Goal: Task Accomplishment & Management: Manage account settings

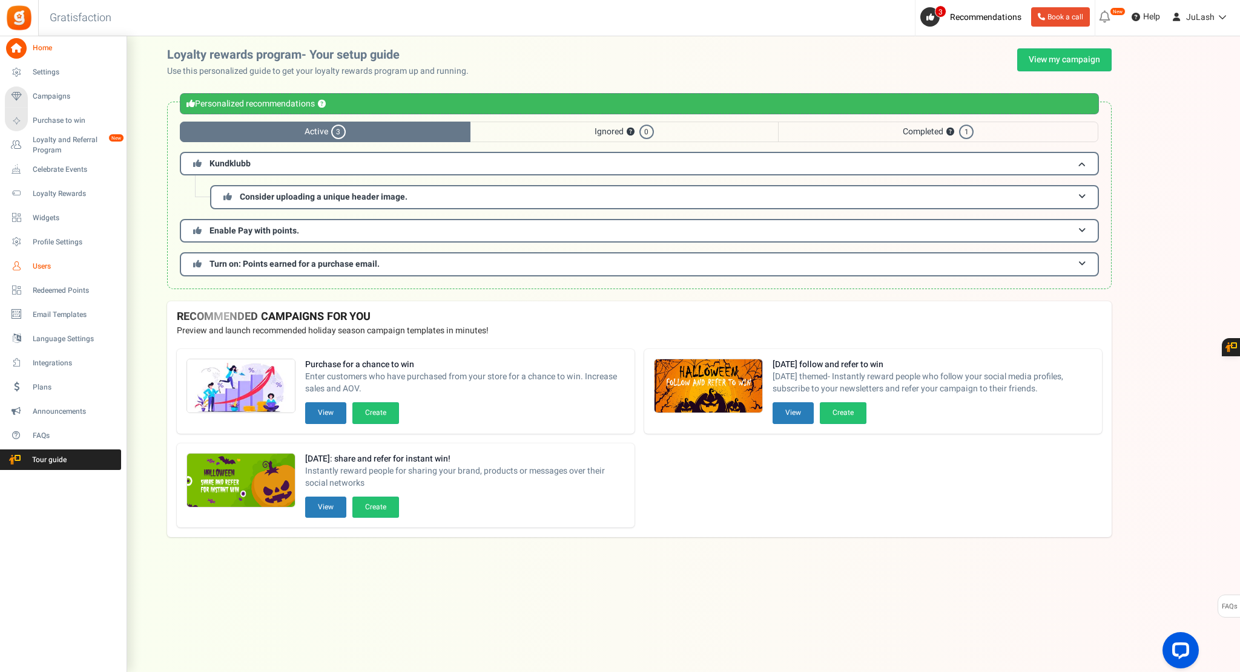
click at [33, 263] on span "Users" at bounding box center [75, 266] width 85 height 10
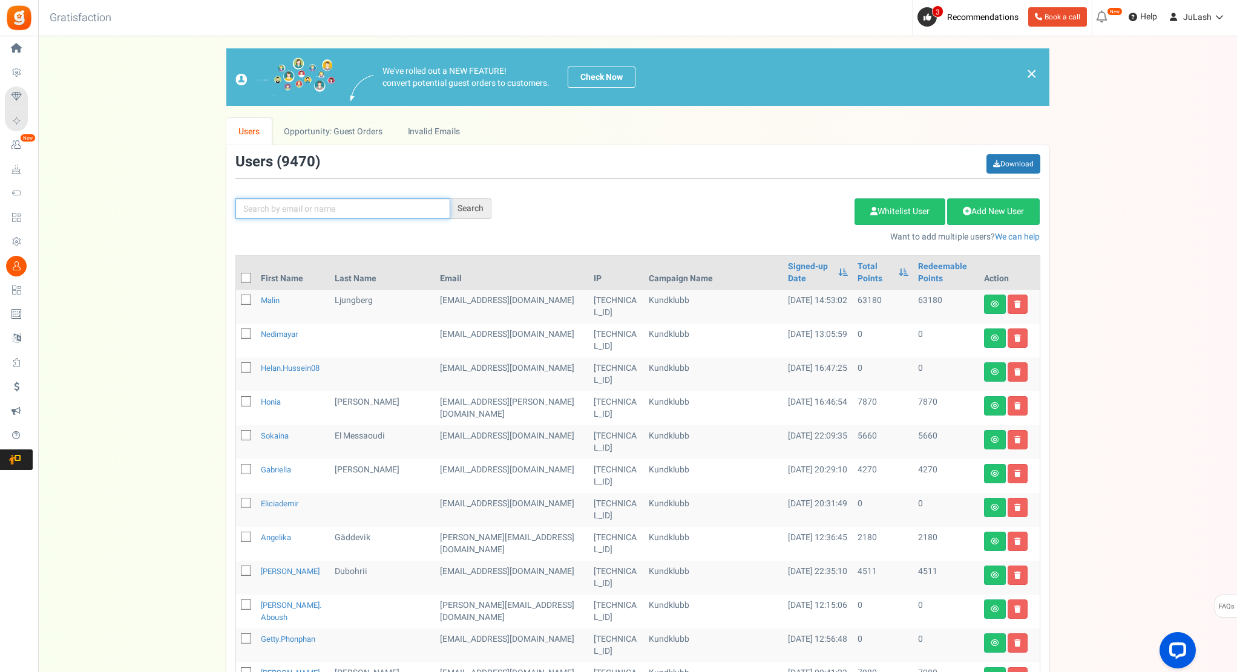
click at [302, 212] on input "text" at bounding box center [342, 209] width 215 height 21
paste input "[EMAIL_ADDRESS][DOMAIN_NAME]"
type input "[EMAIL_ADDRESS][DOMAIN_NAME]"
click at [465, 206] on div "Search" at bounding box center [470, 209] width 41 height 21
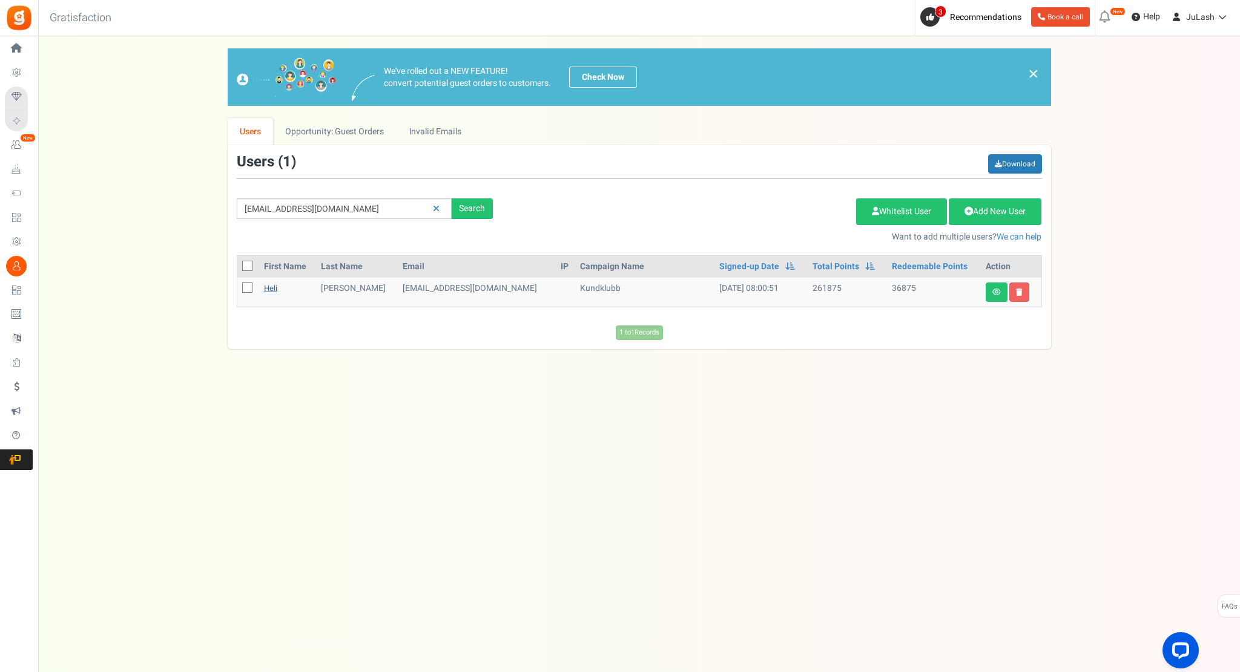
click at [275, 286] on link "Heli" at bounding box center [270, 289] width 13 height 12
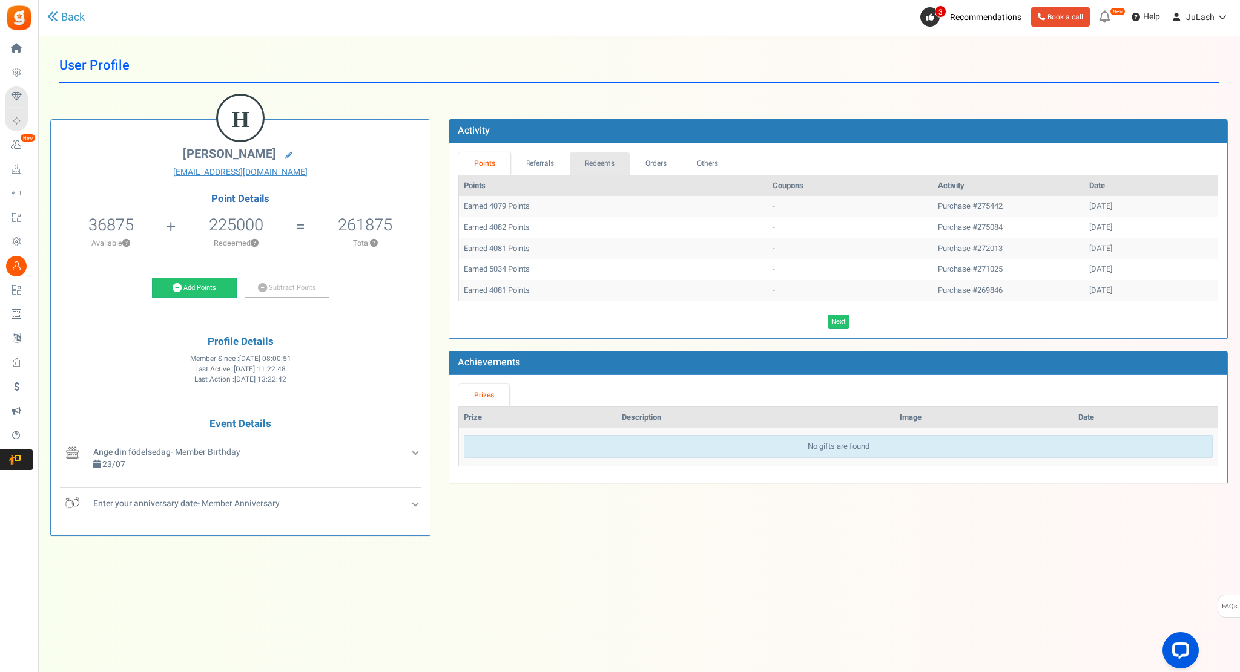
click at [605, 166] on link "Redeems" at bounding box center [600, 164] width 61 height 22
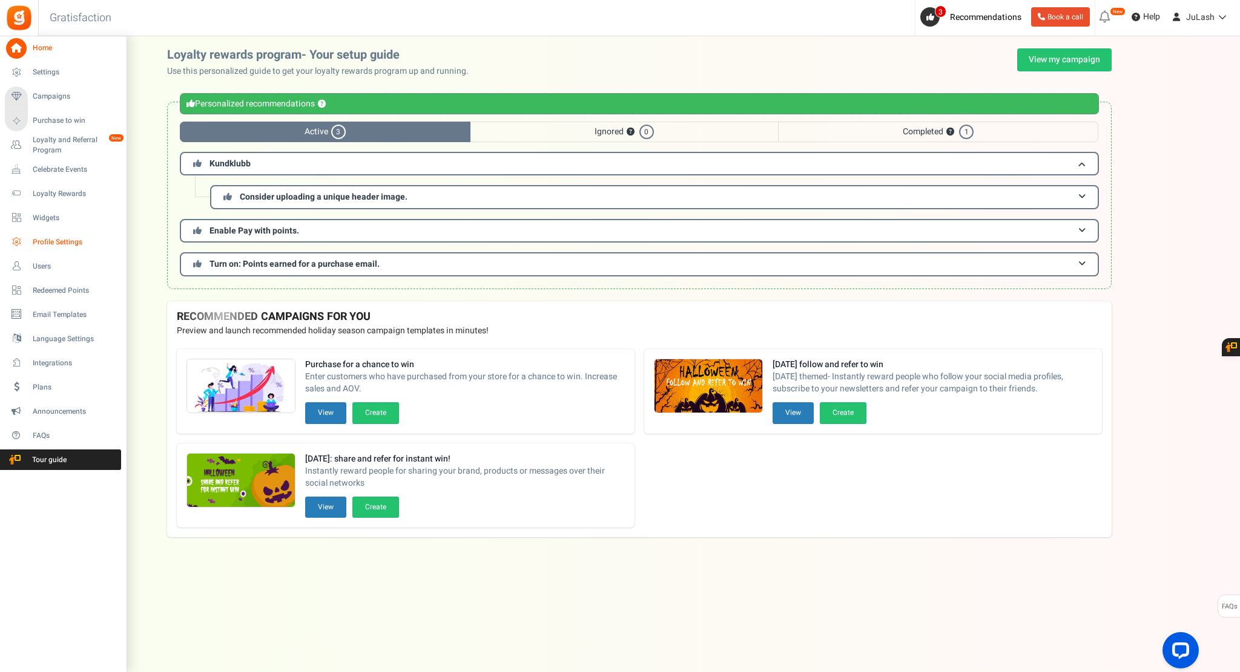
click at [63, 241] on span "Profile Settings" at bounding box center [75, 242] width 85 height 10
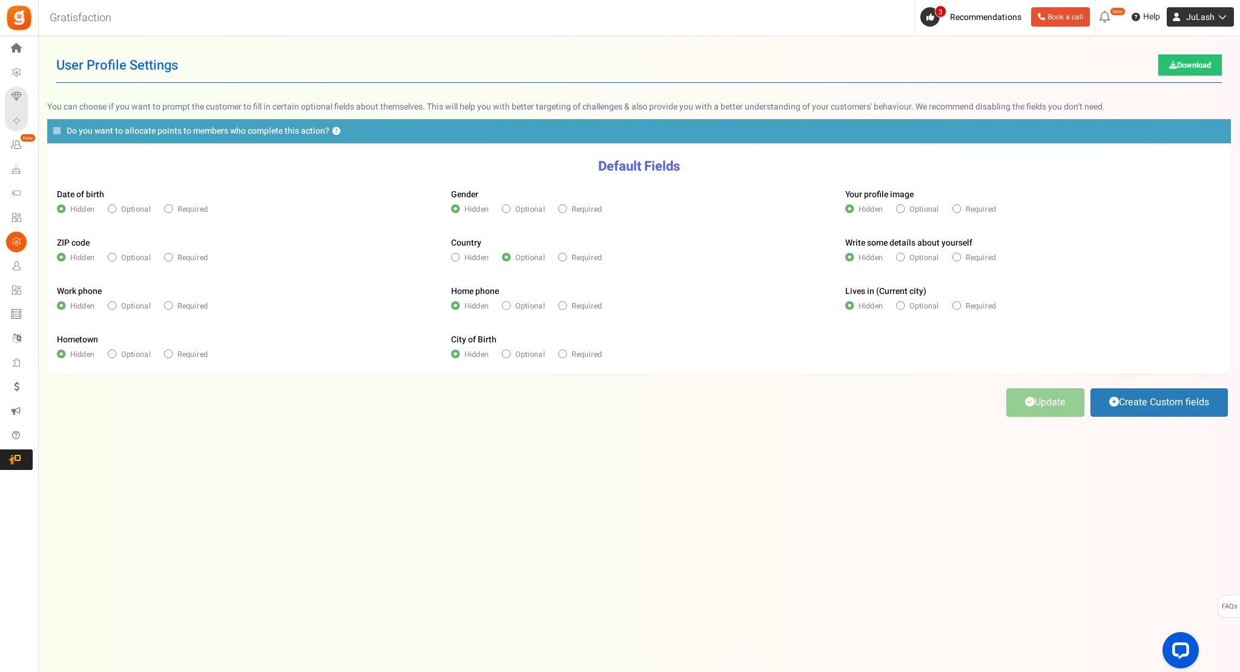
click at [1205, 21] on span "JuLash" at bounding box center [1200, 17] width 28 height 13
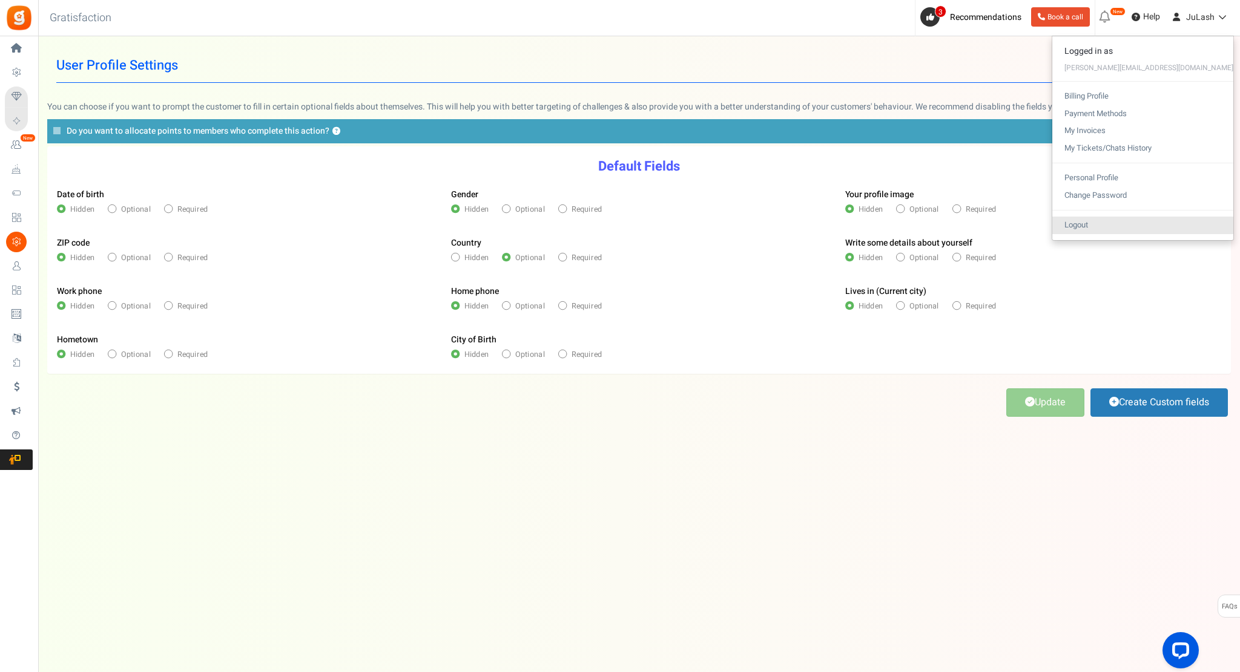
click at [1145, 226] on link "Logout" at bounding box center [1142, 226] width 181 height 18
